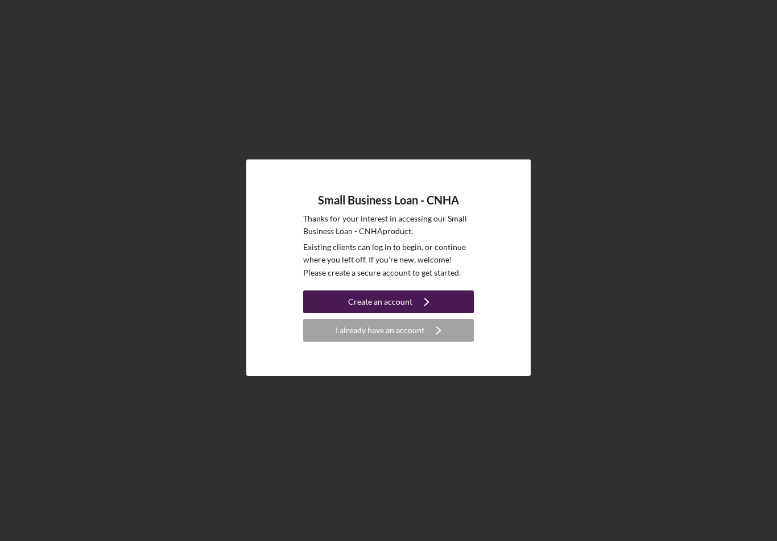
click at [345, 310] on button "Create an account Icon/Navigate" at bounding box center [388, 301] width 171 height 23
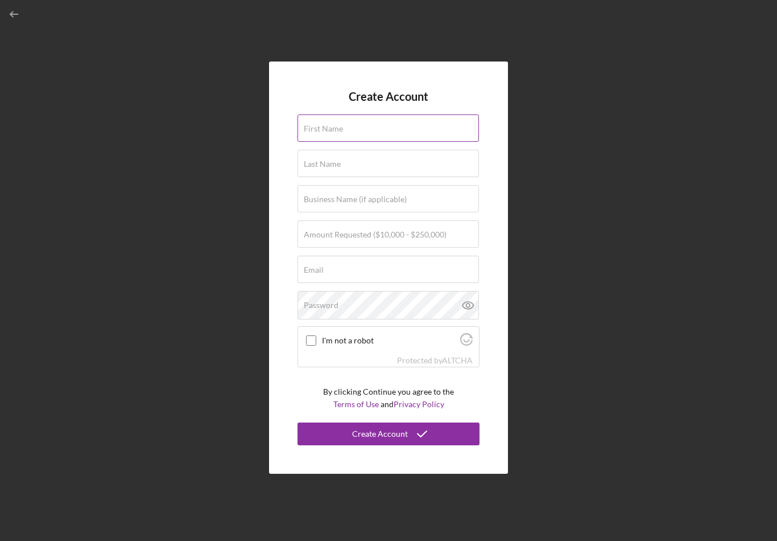
click at [384, 137] on div "First Name" at bounding box center [389, 128] width 182 height 28
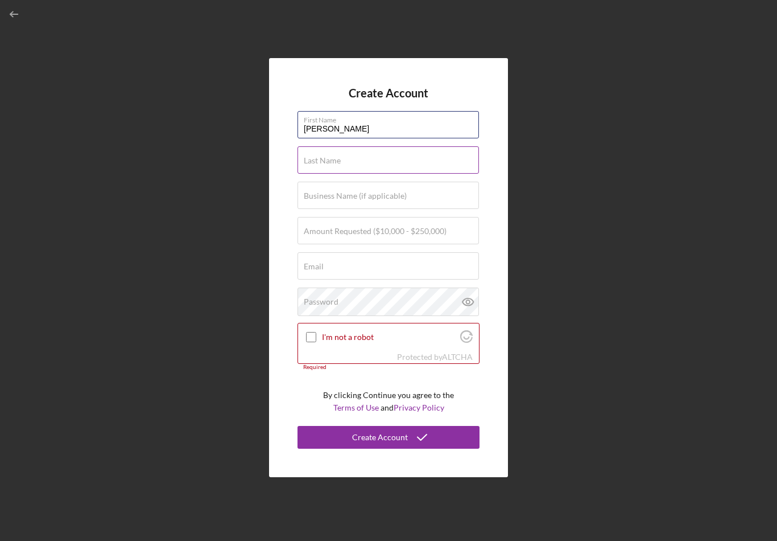
type input "[PERSON_NAME]"
click at [399, 168] on div "Last Name Required" at bounding box center [389, 160] width 182 height 28
type input "[PERSON_NAME]"
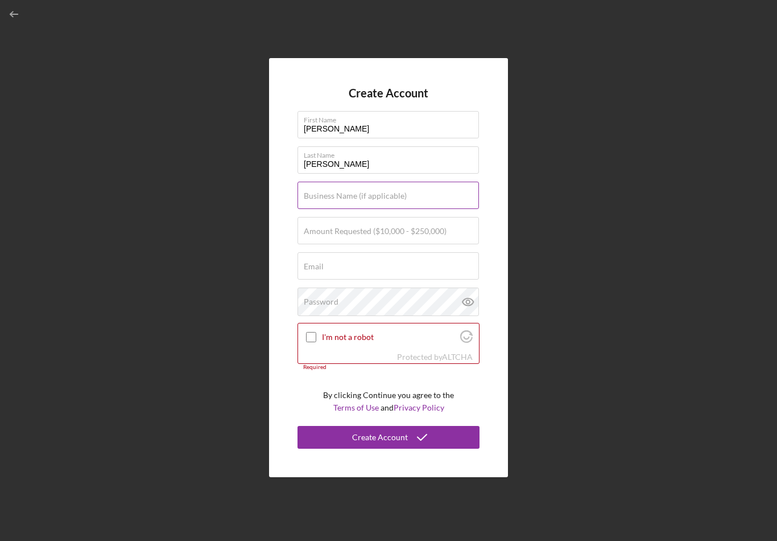
click at [400, 200] on label "Business Name (if applicable)" at bounding box center [355, 195] width 103 height 9
click at [400, 206] on input "Business Name (if applicable)" at bounding box center [389, 195] width 182 height 27
type input "[PERSON_NAME] Invest Group LLC"
click at [420, 236] on label "Amount Requested ($10,000 - $250,000)" at bounding box center [375, 230] width 143 height 9
click at [420, 244] on input "Amount Requested ($10,000 - $250,000)" at bounding box center [389, 230] width 182 height 27
